Goal: Task Accomplishment & Management: Manage account settings

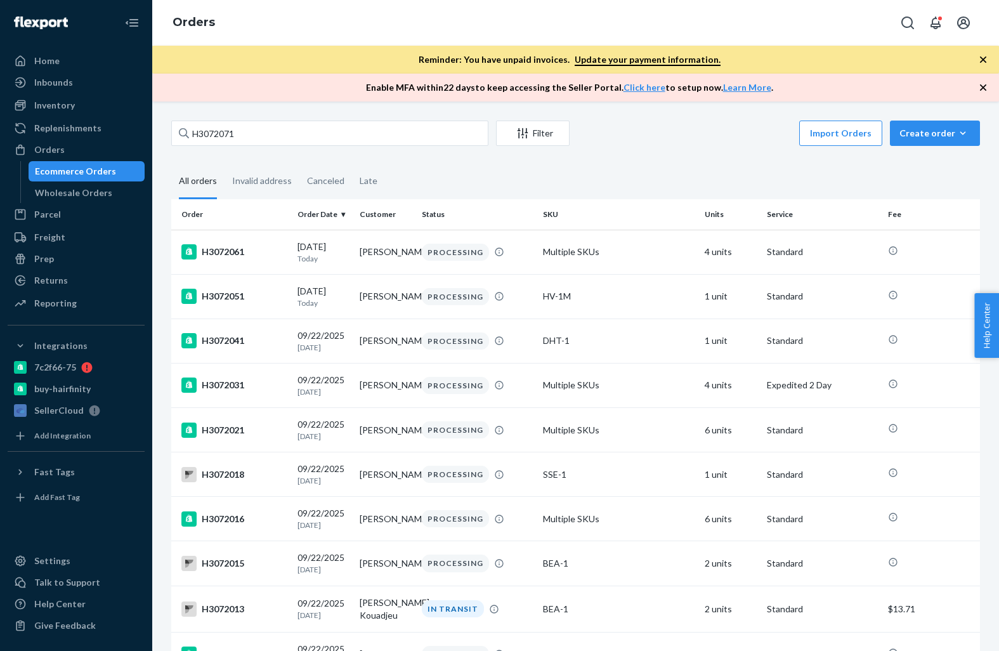
click at [310, 135] on input "H3072071" at bounding box center [329, 133] width 317 height 25
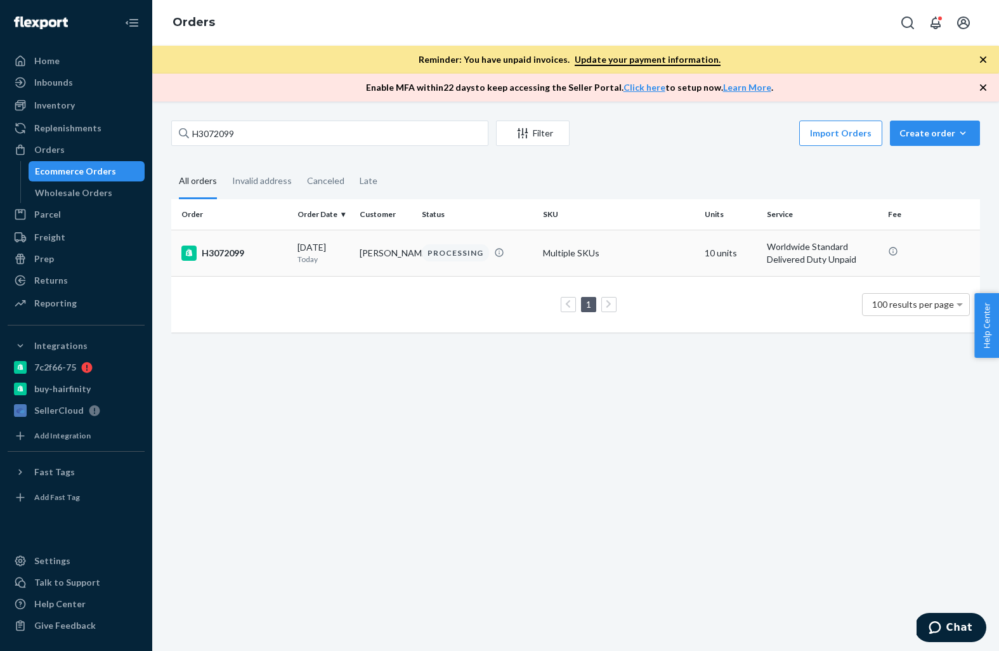
type input "H3072099"
click at [237, 246] on div "H3072099" at bounding box center [234, 253] width 106 height 15
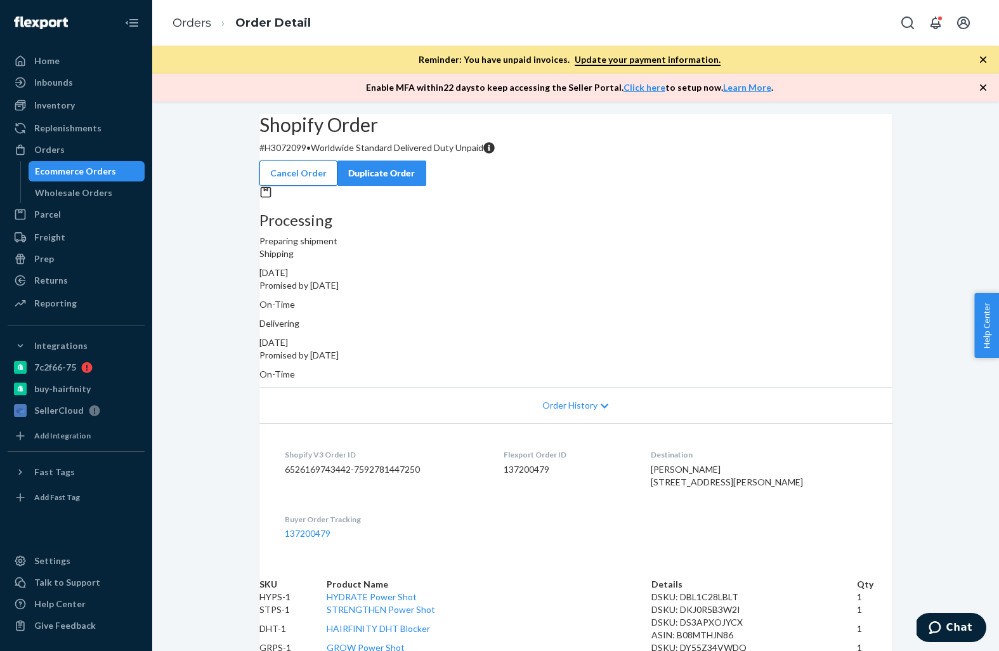
click at [338, 161] on button "Cancel Order" at bounding box center [299, 173] width 78 height 25
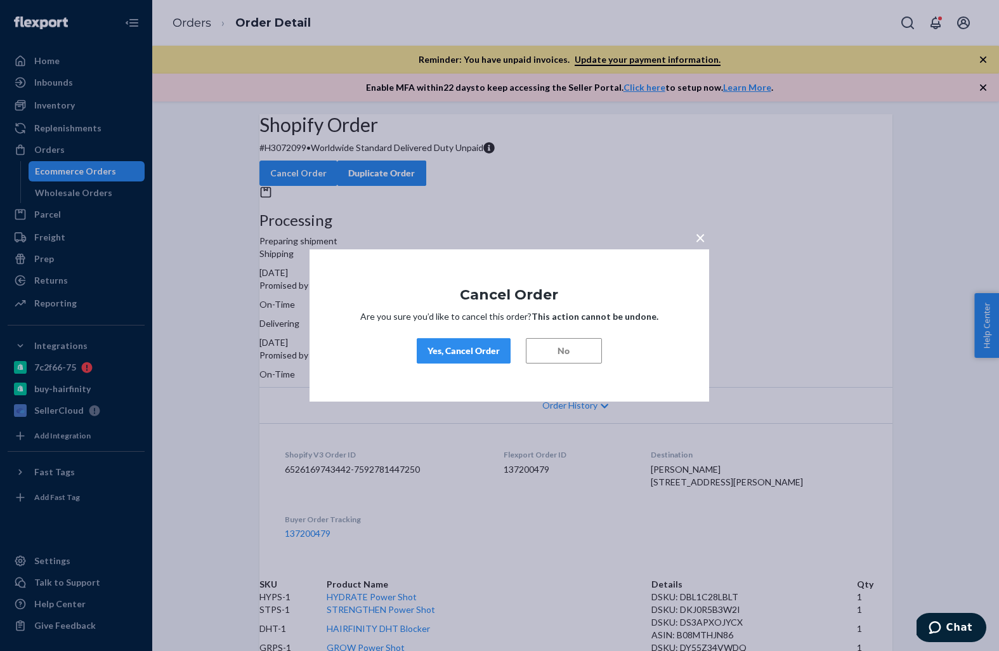
click at [483, 352] on div "Yes, Cancel Order" at bounding box center [464, 351] width 72 height 13
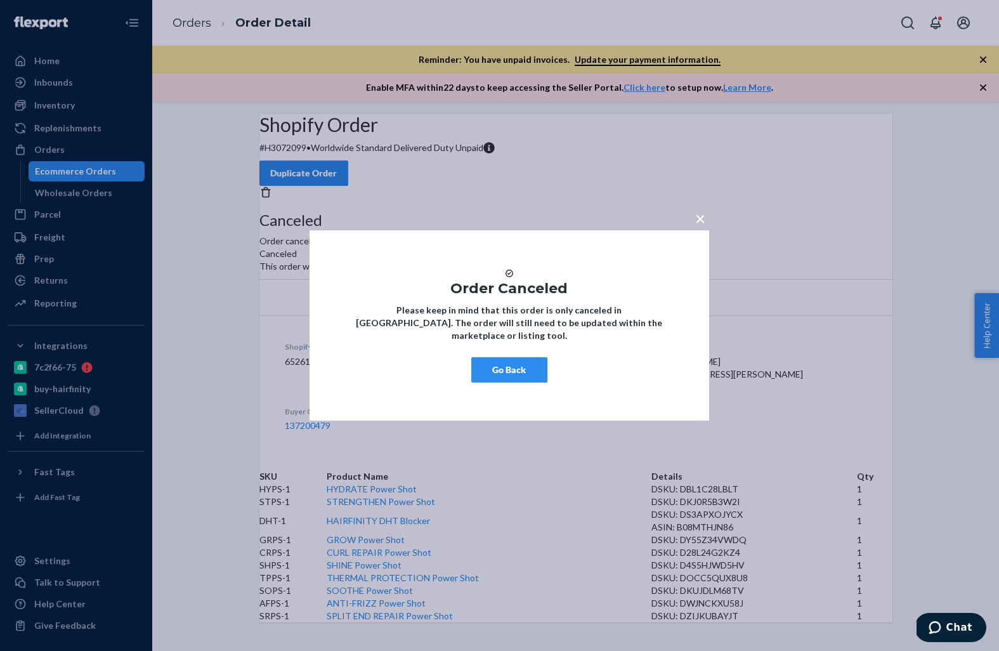
drag, startPoint x: 249, startPoint y: 125, endPoint x: 252, endPoint y: 119, distance: 6.8
click at [252, 119] on div "× Order Canceled Please keep in mind that this order is only canceled in [GEOGR…" at bounding box center [499, 325] width 999 height 651
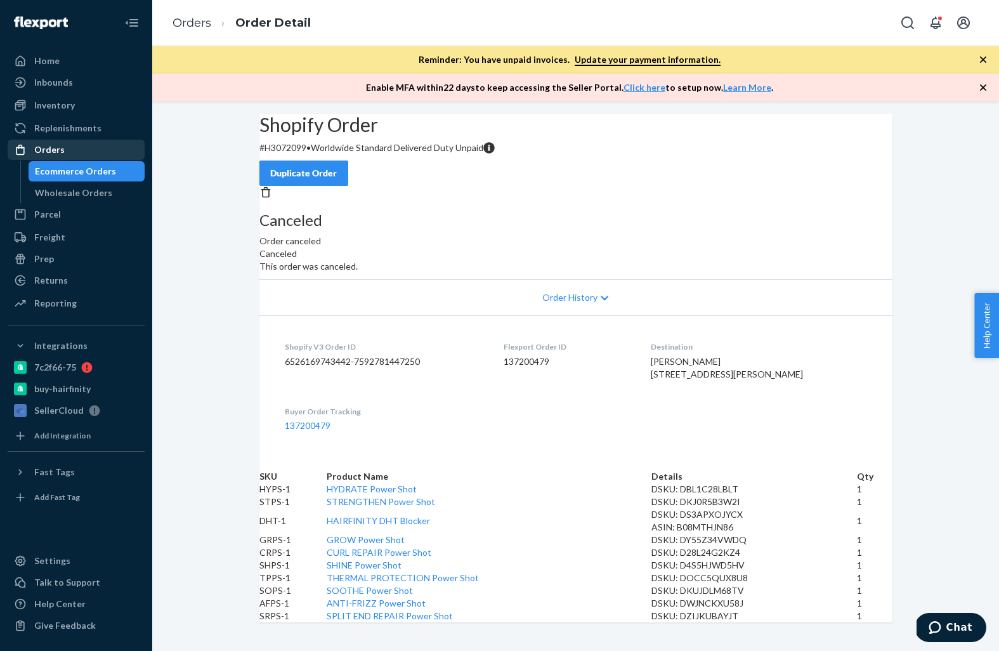
click at [77, 152] on div "Orders" at bounding box center [76, 150] width 135 height 18
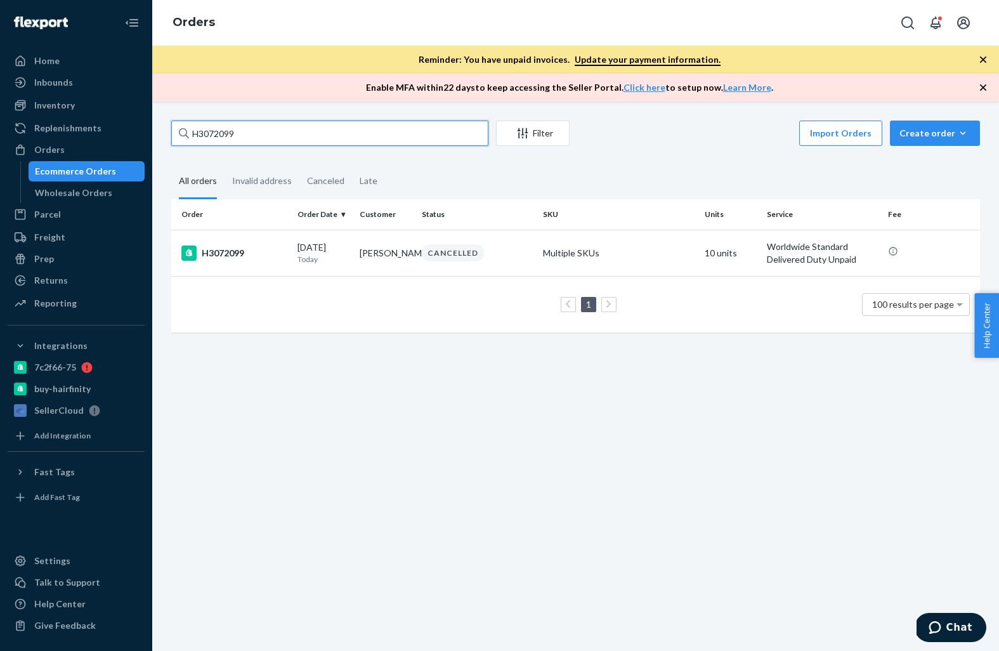
click at [301, 124] on input "H3072099" at bounding box center [329, 133] width 317 height 25
paste input "100"
type input "H3072100"
click at [213, 246] on div "H3072100" at bounding box center [234, 253] width 106 height 15
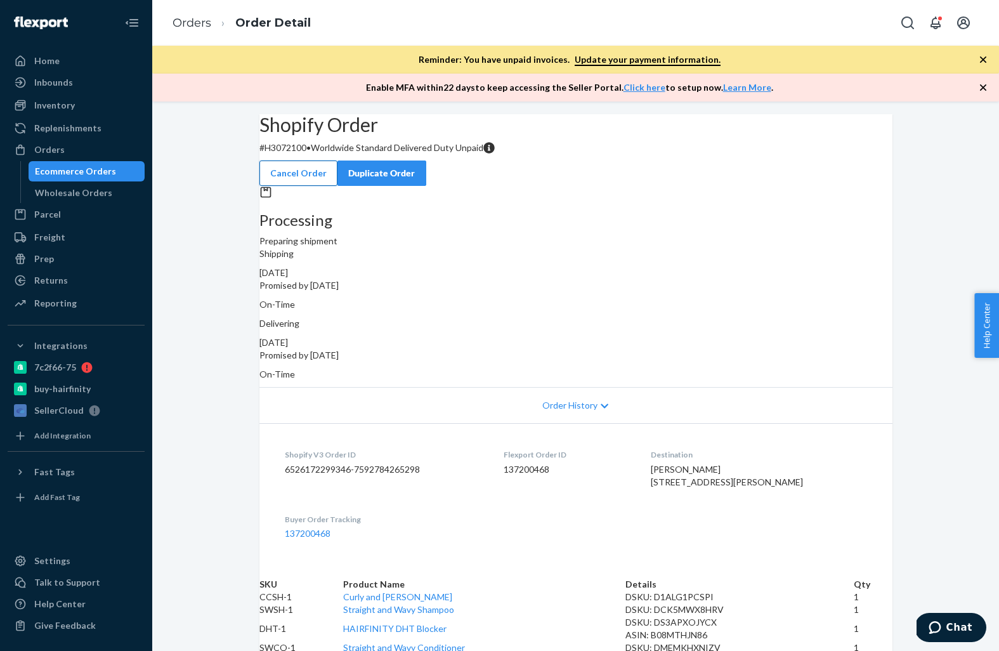
click at [338, 161] on button "Cancel Order" at bounding box center [299, 173] width 78 height 25
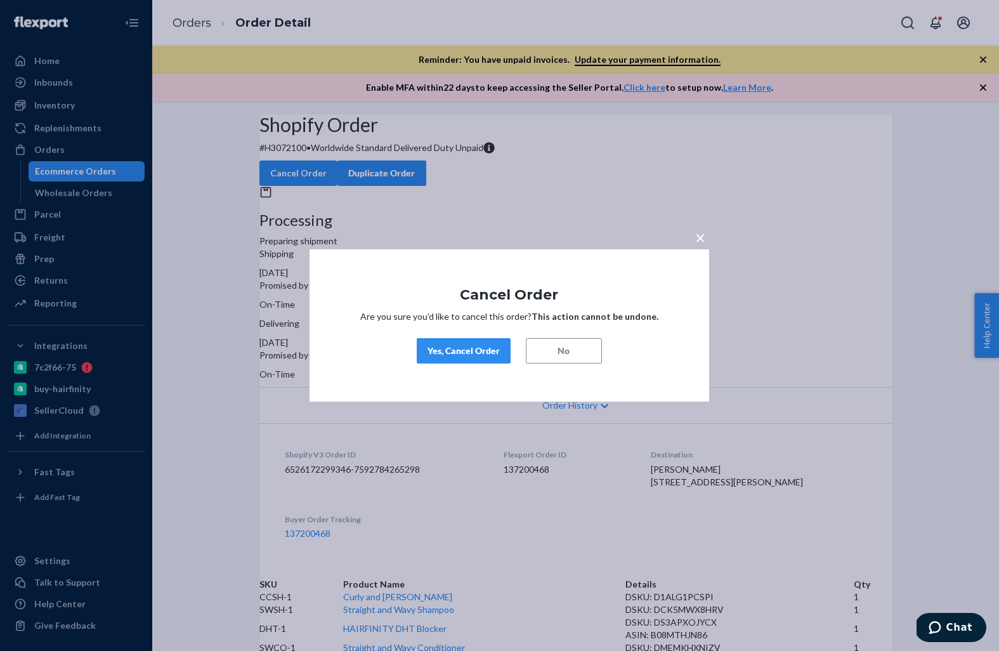
click at [447, 356] on div "Yes, Cancel Order" at bounding box center [464, 351] width 72 height 13
